Goal: Information Seeking & Learning: Understand process/instructions

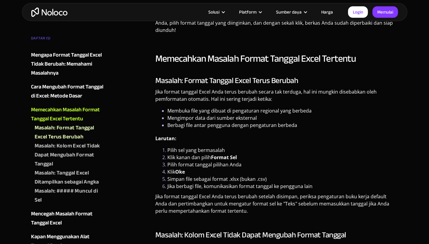
scroll to position [895, 0]
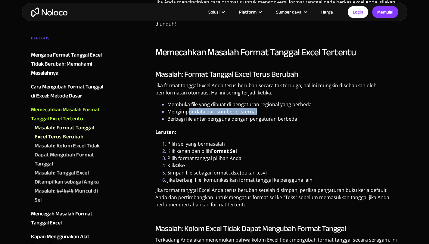
drag, startPoint x: 192, startPoint y: 95, endPoint x: 308, endPoint y: 98, distance: 115.3
click at [306, 108] on li "Mengimpor data dari sumber eksternal" at bounding box center [282, 111] width 231 height 7
drag, startPoint x: 310, startPoint y: 145, endPoint x: 302, endPoint y: 143, distance: 8.0
click at [306, 155] on li "Pilih format tanggal pilihan Anda" at bounding box center [282, 158] width 231 height 7
drag, startPoint x: 289, startPoint y: 89, endPoint x: 331, endPoint y: 95, distance: 43.2
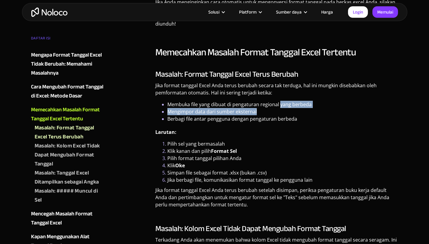
click at [330, 101] on ul "Membuka file yang dibuat di pengaturan regional yang berbeda Mengimpor data dar…" at bounding box center [276, 112] width 243 height 22
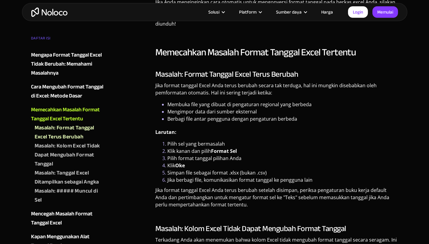
drag, startPoint x: 345, startPoint y: 130, endPoint x: 199, endPoint y: 102, distance: 148.7
click at [344, 140] on li "Pilih sel yang bermasalah" at bounding box center [282, 143] width 231 height 7
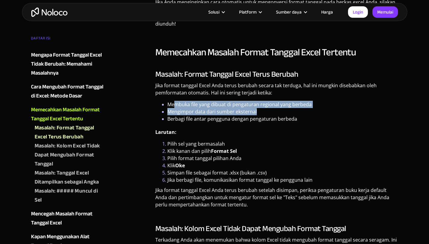
drag, startPoint x: 174, startPoint y: 91, endPoint x: 288, endPoint y: 99, distance: 114.3
click at [281, 101] on ul "Membuka file yang dibuat di pengaturan regional yang berbeda Mengimpor data dar…" at bounding box center [276, 112] width 243 height 22
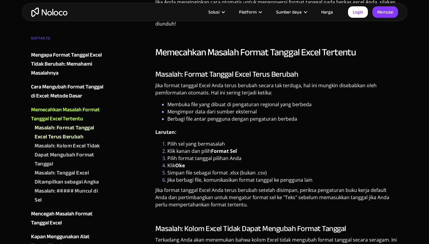
click at [295, 129] on p "Larutan:" at bounding box center [276, 135] width 243 height 12
drag, startPoint x: 164, startPoint y: 129, endPoint x: 246, endPoint y: 136, distance: 82.1
click at [243, 140] on ol "Pilih sel yang bermasalah Klik kanan dan pilih Format Sel Pilih format tanggal …" at bounding box center [276, 161] width 243 height 43
click at [259, 162] on li "Klik Oke" at bounding box center [282, 165] width 231 height 7
drag, startPoint x: 165, startPoint y: 137, endPoint x: 284, endPoint y: 141, distance: 119.3
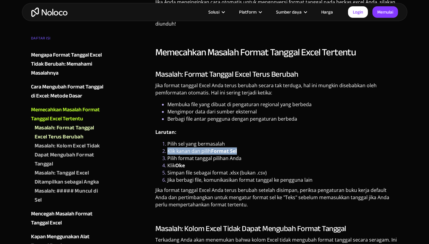
click at [284, 141] on ol "Pilih sel yang bermasalah Klik kanan dan pilih Format Sel Pilih format tanggal …" at bounding box center [276, 161] width 243 height 43
click at [299, 169] on li "Simpan file sebagai format .xlsx (bukan .csv)" at bounding box center [282, 172] width 231 height 7
drag, startPoint x: 171, startPoint y: 147, endPoint x: 176, endPoint y: 148, distance: 4.7
click at [174, 148] on ol "Pilih sel yang bermasalah Klik kanan dan pilih Format Sel Pilih format tanggal …" at bounding box center [276, 161] width 243 height 43
click at [224, 169] on font "Simpan file sebagai format .xlsx (bukan .csv)" at bounding box center [216, 172] width 99 height 7
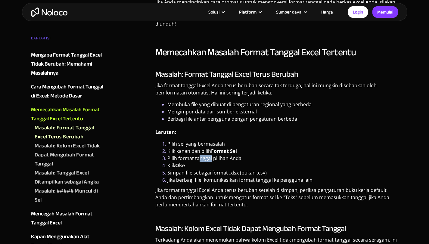
drag, startPoint x: 198, startPoint y: 143, endPoint x: 239, endPoint y: 153, distance: 42.3
click at [225, 150] on ol "Pilih sel yang bermasalah Klik kanan dan pilih Format Sel Pilih format tanggal …" at bounding box center [276, 161] width 243 height 43
click at [255, 155] on li "Pilih format tanggal pilihan Anda" at bounding box center [282, 158] width 231 height 7
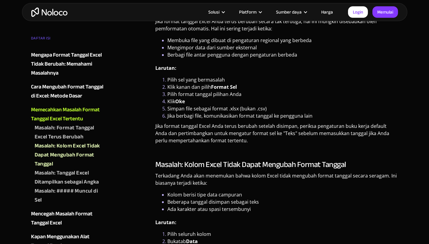
scroll to position [1076, 0]
